Goal: Transaction & Acquisition: Purchase product/service

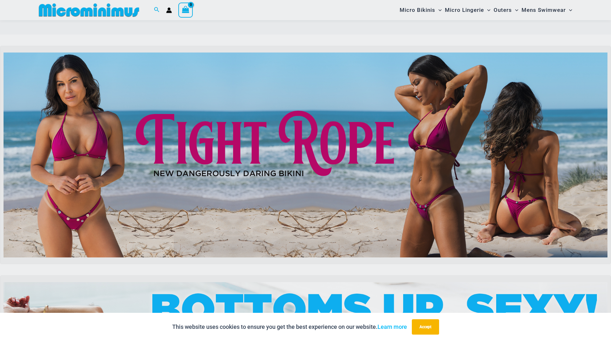
scroll to position [25, 0]
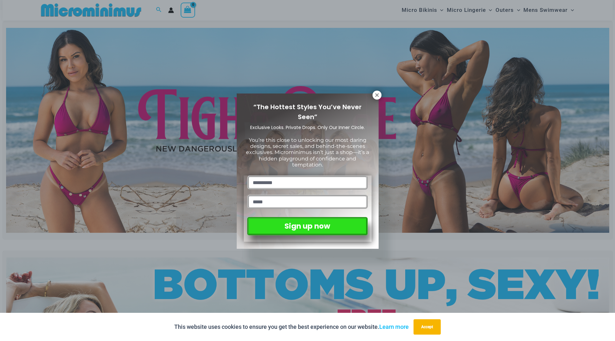
drag, startPoint x: 0, startPoint y: 0, endPoint x: 612, endPoint y: 29, distance: 612.3
click at [378, 94] on icon at bounding box center [377, 95] width 4 height 4
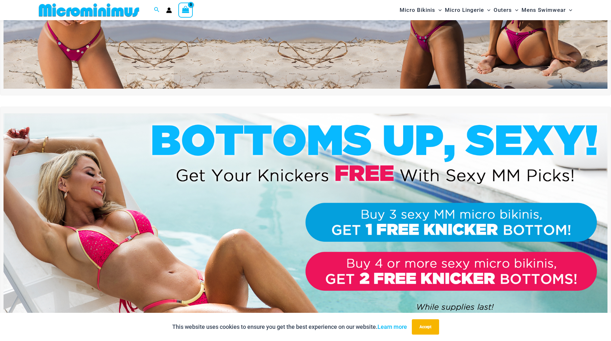
scroll to position [108, 0]
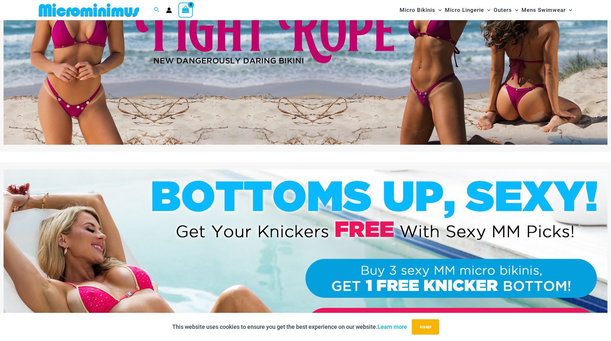
click at [340, 59] on img at bounding box center [306, 42] width 604 height 205
